Goal: Information Seeking & Learning: Stay updated

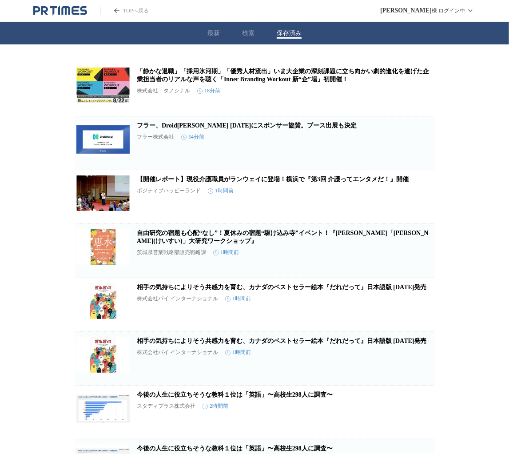
click at [214, 32] on button "最新" at bounding box center [214, 33] width 12 height 8
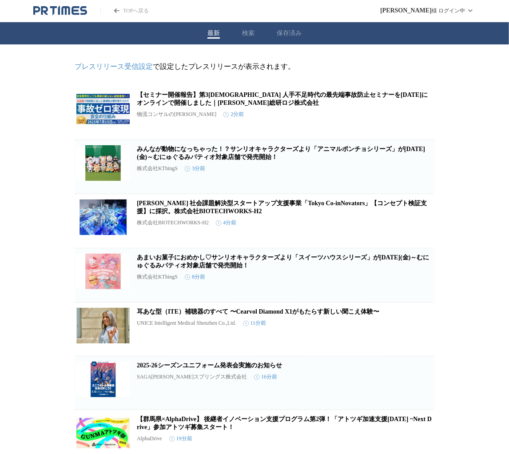
click at [389, 122] on icon "button" at bounding box center [388, 116] width 11 height 11
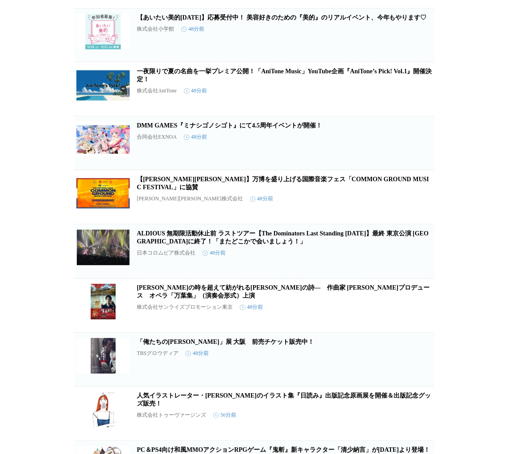
scroll to position [671, 0]
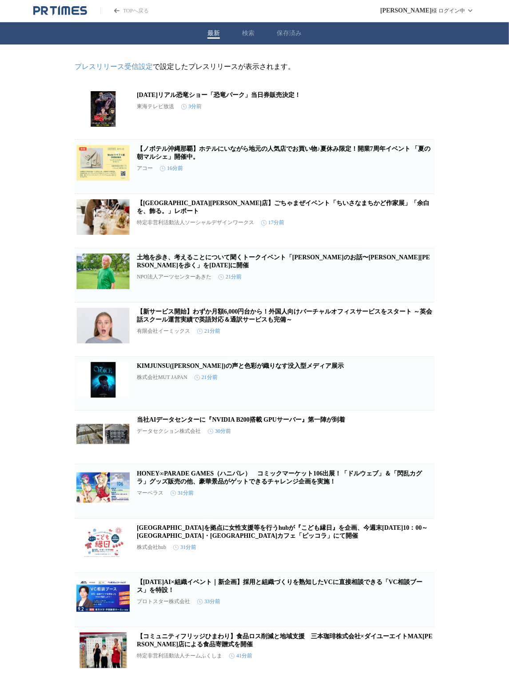
click at [388, 113] on icon "button" at bounding box center [388, 116] width 6 height 8
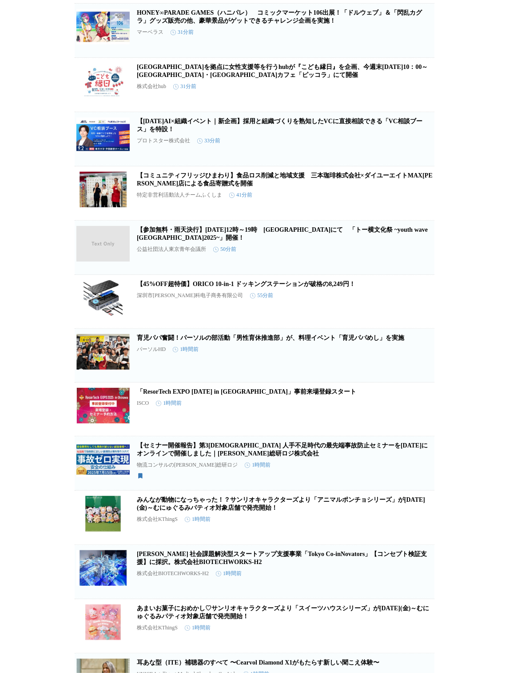
scroll to position [462, 0]
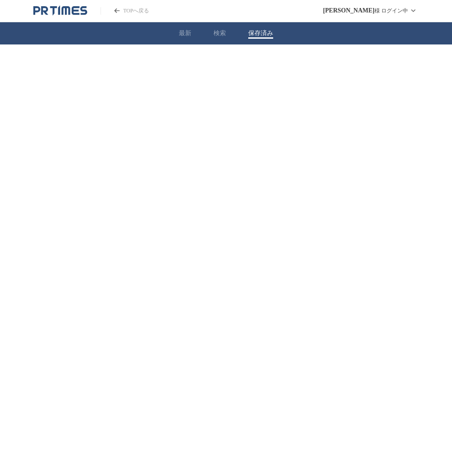
click at [261, 37] on button "保存済み" at bounding box center [260, 33] width 25 height 8
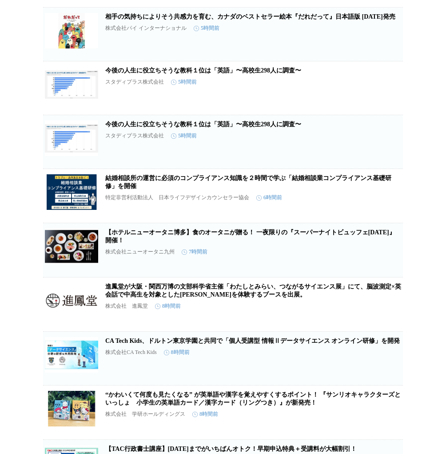
scroll to position [462, 0]
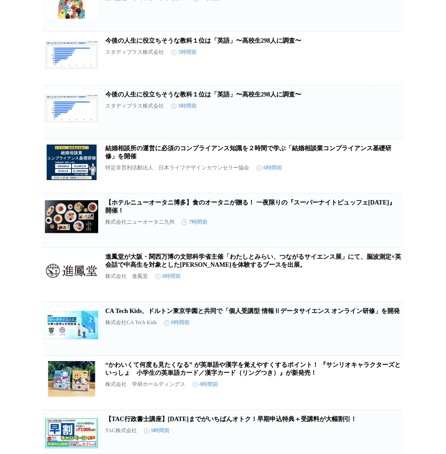
click at [248, 314] on link "CA Tech Kids、ドルトン東京学園と共同で「個人受講型 情報Ⅱデータサイエンス オンライン研修」を開発" at bounding box center [252, 311] width 295 height 7
